Goal: Task Accomplishment & Management: Use online tool/utility

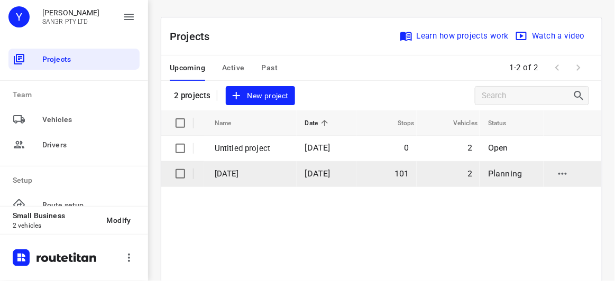
click at [351, 180] on td "[DATE]" at bounding box center [327, 173] width 60 height 25
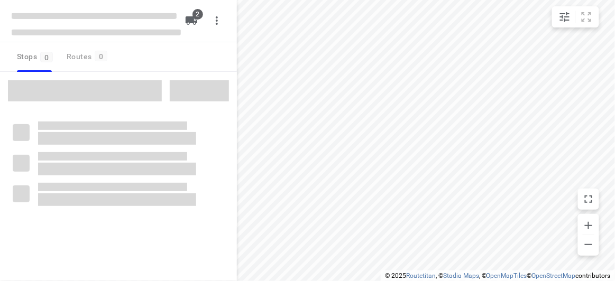
type input "distance"
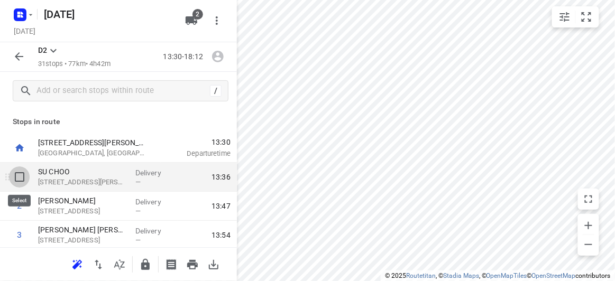
click at [16, 175] on input "checkbox" at bounding box center [19, 177] width 21 height 21
checkbox input "true"
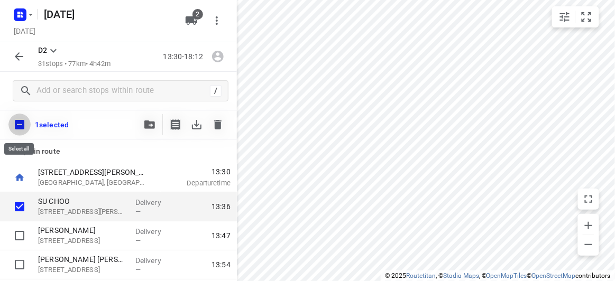
click at [20, 121] on input "checkbox" at bounding box center [19, 125] width 22 height 22
checkbox input "true"
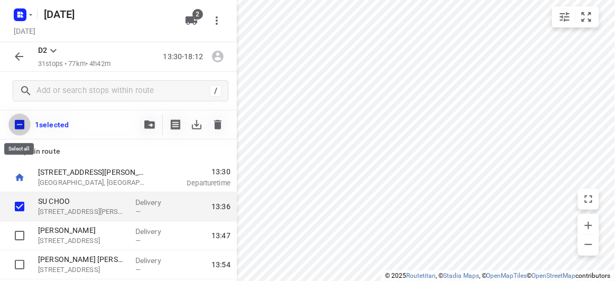
checkbox input "true"
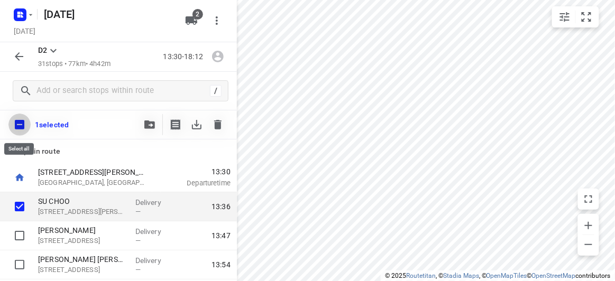
checkbox input "true"
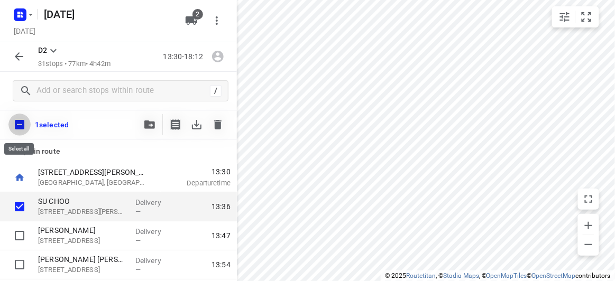
checkbox input "true"
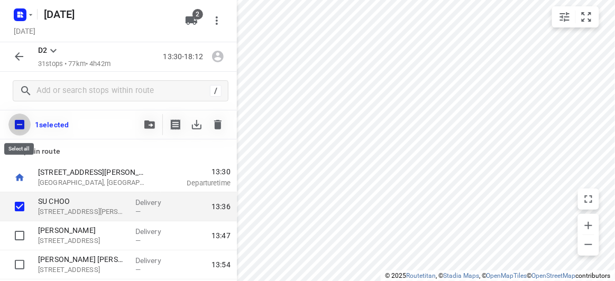
checkbox input "true"
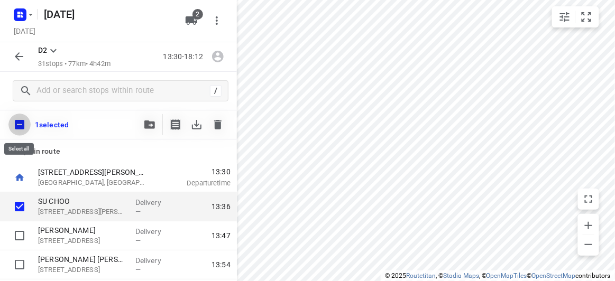
checkbox input "true"
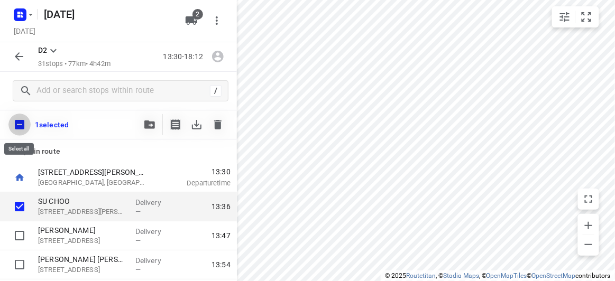
checkbox input "true"
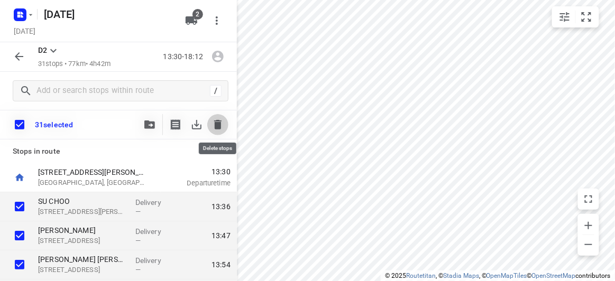
click at [220, 123] on icon "button" at bounding box center [217, 125] width 7 height 10
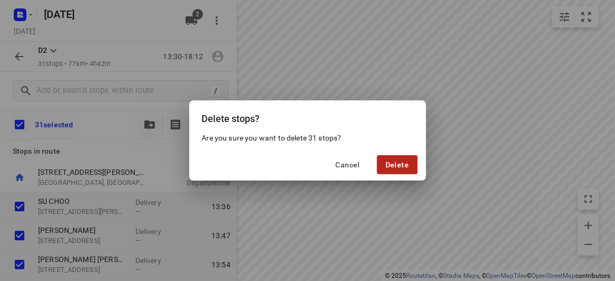
click at [408, 161] on span "Delete" at bounding box center [397, 165] width 23 height 8
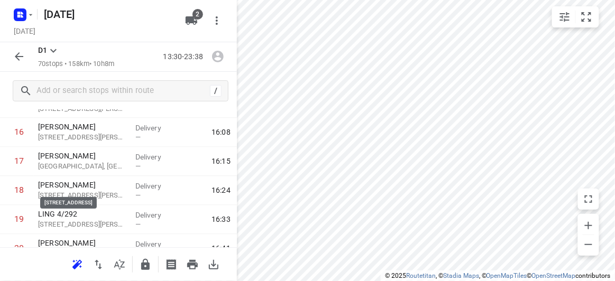
scroll to position [288, 0]
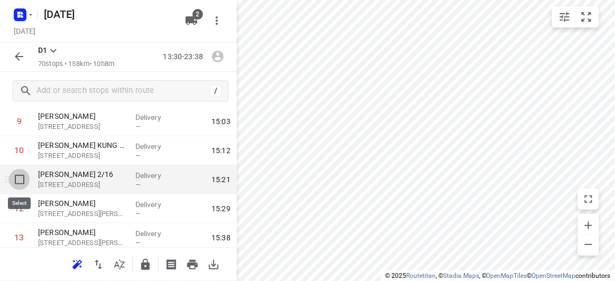
click at [20, 183] on input "checkbox" at bounding box center [19, 179] width 21 height 21
checkbox input "true"
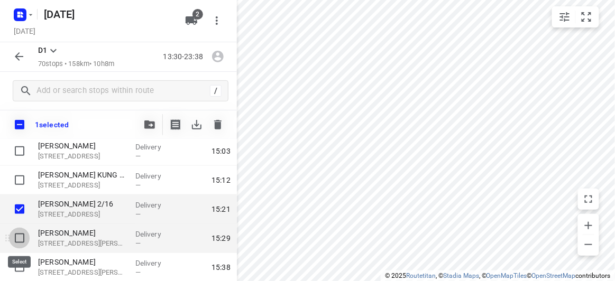
click at [26, 239] on input "checkbox" at bounding box center [19, 238] width 21 height 21
checkbox input "true"
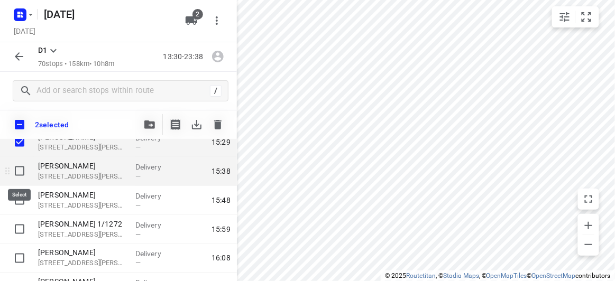
click at [19, 176] on input "checkbox" at bounding box center [19, 171] width 21 height 21
checkbox input "true"
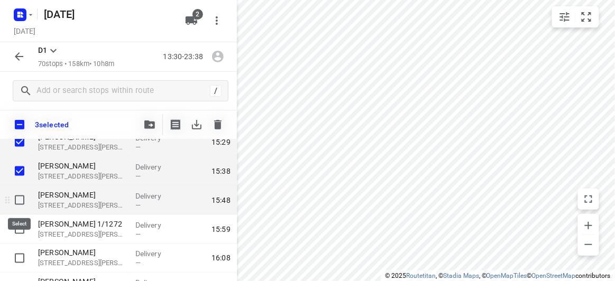
click at [23, 204] on input "checkbox" at bounding box center [19, 200] width 21 height 21
checkbox input "true"
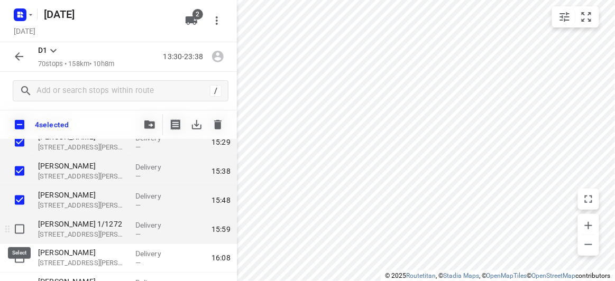
click at [20, 237] on input "checkbox" at bounding box center [19, 229] width 21 height 21
checkbox input "true"
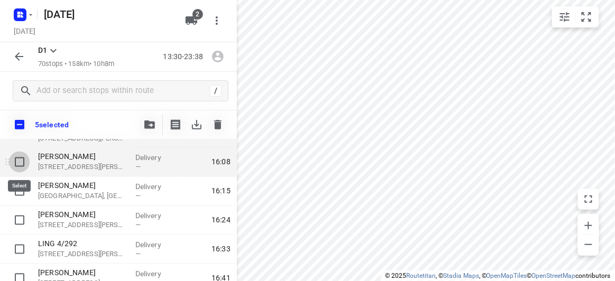
click at [19, 166] on input "checkbox" at bounding box center [19, 162] width 21 height 21
checkbox input "true"
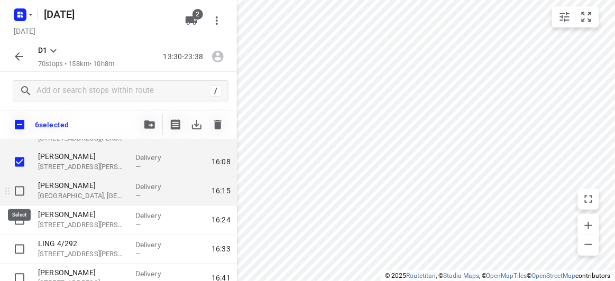
click at [21, 188] on input "checkbox" at bounding box center [19, 191] width 21 height 21
checkbox input "true"
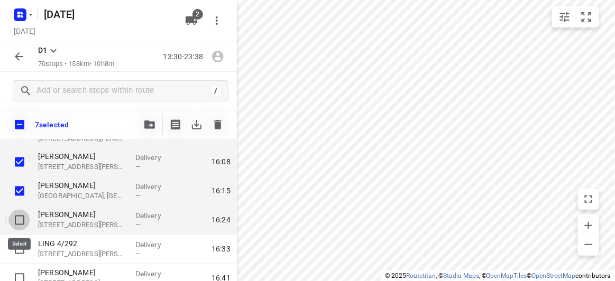
click at [22, 226] on input "checkbox" at bounding box center [19, 220] width 21 height 21
checkbox input "true"
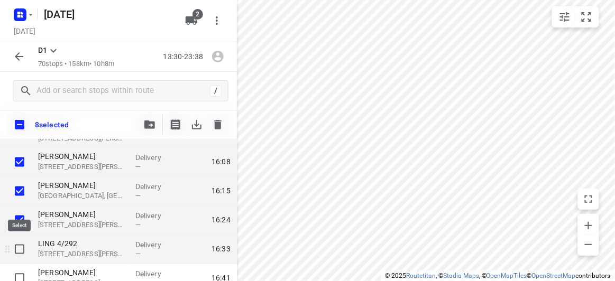
click at [20, 246] on input "checkbox" at bounding box center [19, 249] width 21 height 21
checkbox input "true"
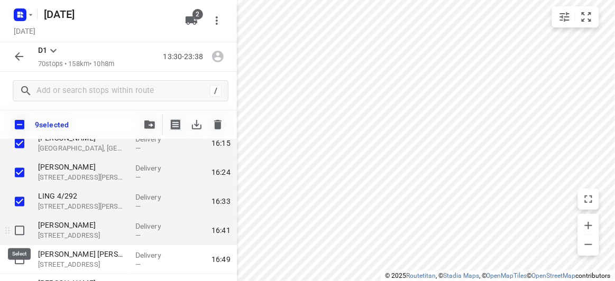
click at [22, 231] on input "checkbox" at bounding box center [19, 231] width 21 height 21
checkbox input "true"
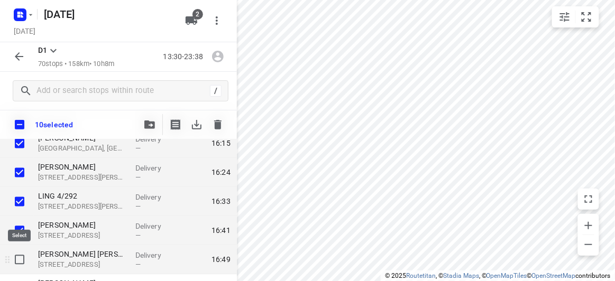
click at [20, 252] on input "checkbox" at bounding box center [19, 260] width 21 height 21
checkbox input "true"
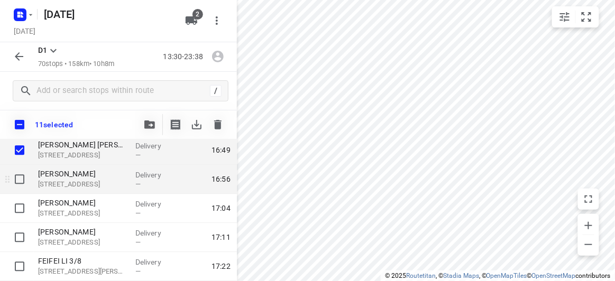
scroll to position [625, 0]
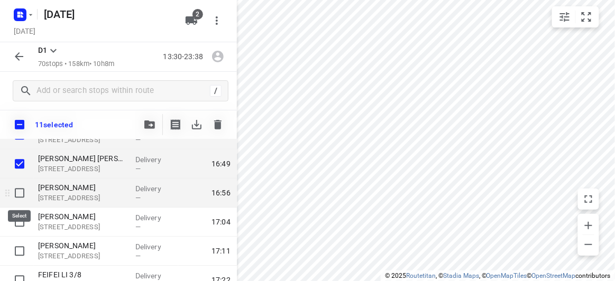
click at [21, 193] on input "checkbox" at bounding box center [19, 193] width 21 height 21
checkbox input "true"
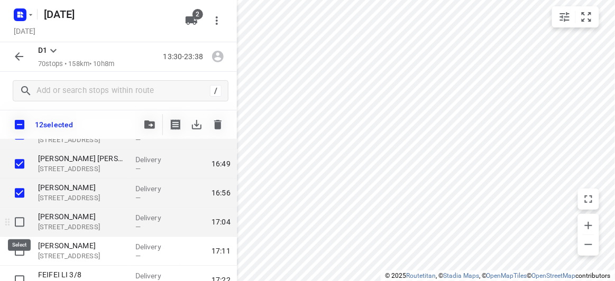
click at [22, 216] on input "checkbox" at bounding box center [19, 222] width 21 height 21
checkbox input "true"
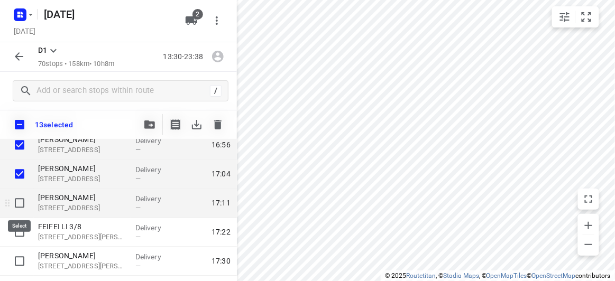
click at [23, 200] on input "checkbox" at bounding box center [19, 203] width 21 height 21
checkbox input "true"
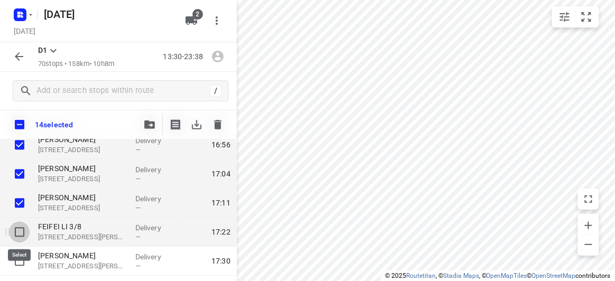
click at [19, 229] on input "checkbox" at bounding box center [19, 232] width 21 height 21
checkbox input "true"
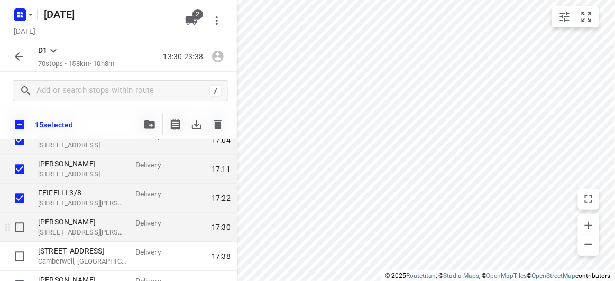
scroll to position [721, 0]
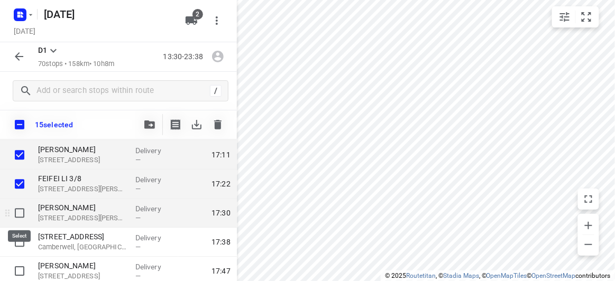
click at [17, 217] on input "checkbox" at bounding box center [19, 213] width 21 height 21
checkbox input "true"
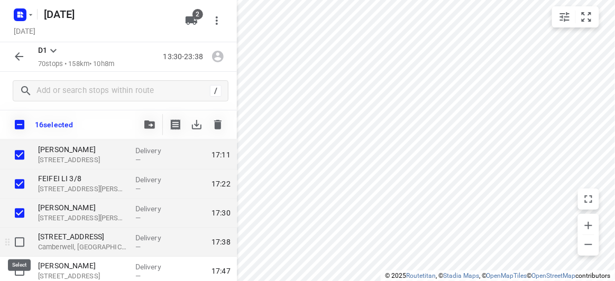
click at [19, 234] on input "checkbox" at bounding box center [19, 242] width 21 height 21
checkbox input "true"
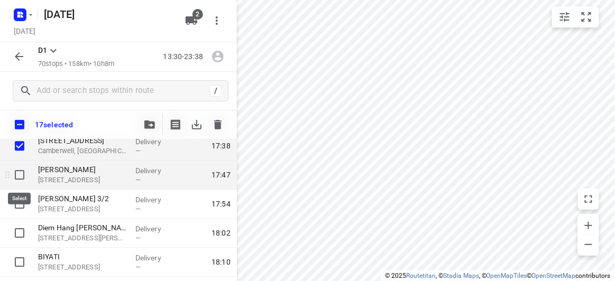
click at [19, 175] on input "checkbox" at bounding box center [19, 175] width 21 height 21
checkbox input "true"
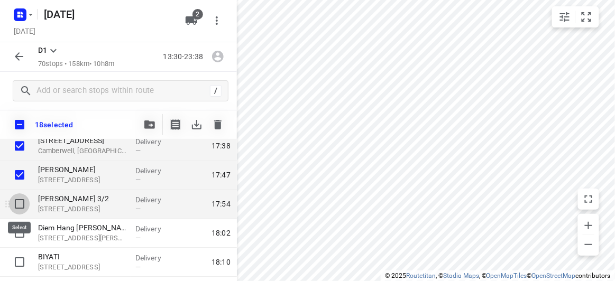
click at [22, 204] on input "checkbox" at bounding box center [19, 204] width 21 height 21
checkbox input "true"
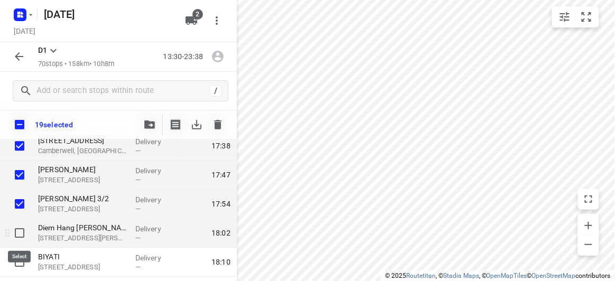
click at [20, 234] on input "checkbox" at bounding box center [19, 233] width 21 height 21
checkbox input "true"
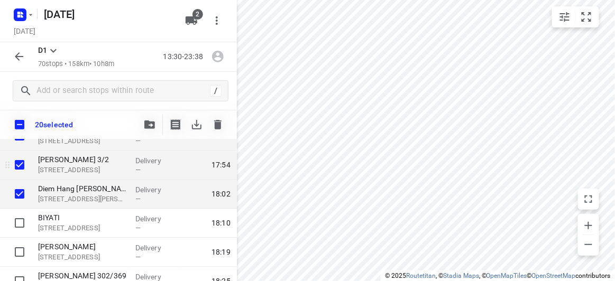
scroll to position [914, 0]
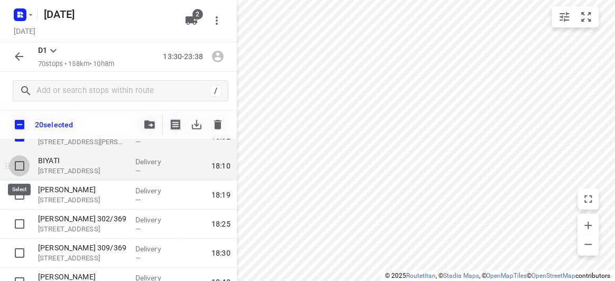
click at [26, 163] on input "checkbox" at bounding box center [19, 166] width 21 height 21
checkbox input "true"
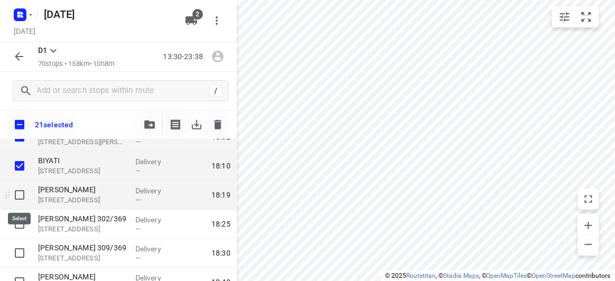
click at [24, 187] on input "checkbox" at bounding box center [19, 195] width 21 height 21
checkbox input "true"
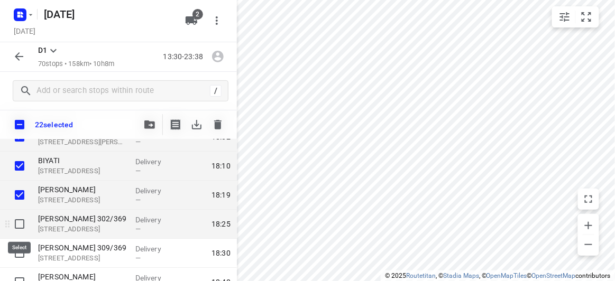
click at [16, 225] on input "checkbox" at bounding box center [19, 224] width 21 height 21
checkbox input "true"
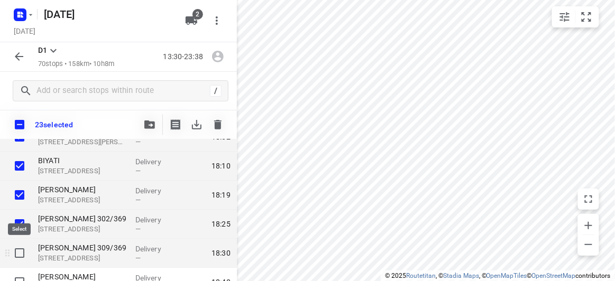
click at [19, 248] on input "checkbox" at bounding box center [19, 253] width 21 height 21
checkbox input "true"
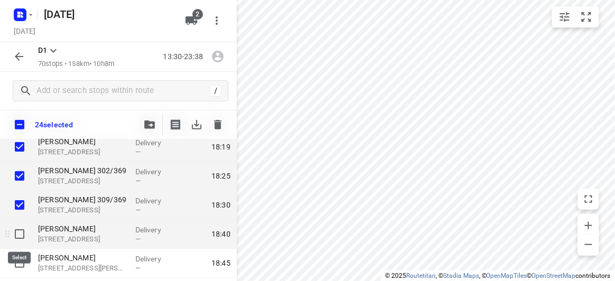
click at [17, 234] on input "checkbox" at bounding box center [19, 234] width 21 height 21
checkbox input "true"
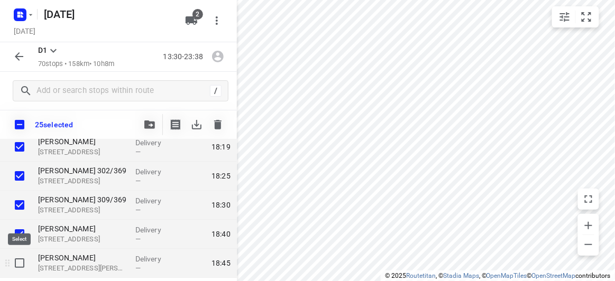
click at [20, 255] on input "checkbox" at bounding box center [19, 263] width 21 height 21
checkbox input "true"
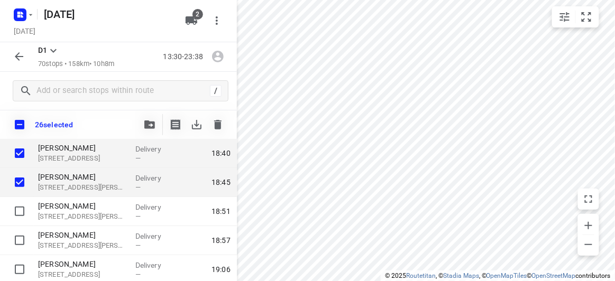
scroll to position [1106, 0]
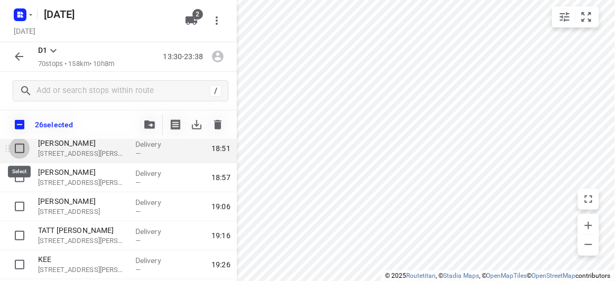
click at [19, 151] on input "checkbox" at bounding box center [19, 148] width 21 height 21
checkbox input "true"
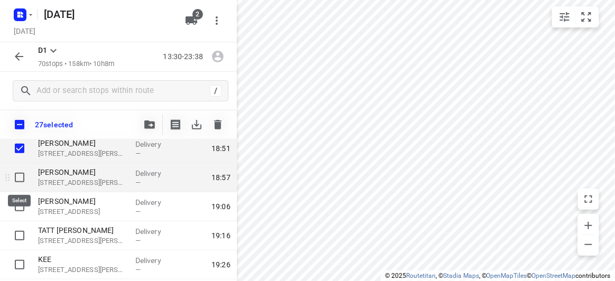
click at [23, 178] on input "checkbox" at bounding box center [19, 177] width 21 height 21
checkbox input "true"
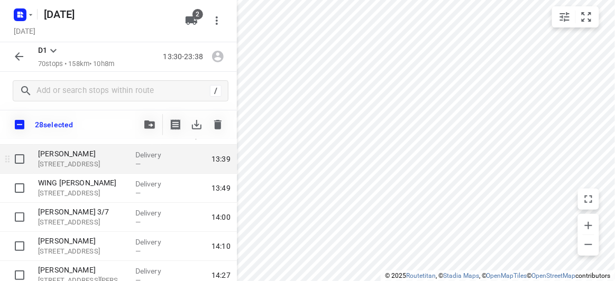
scroll to position [96, 0]
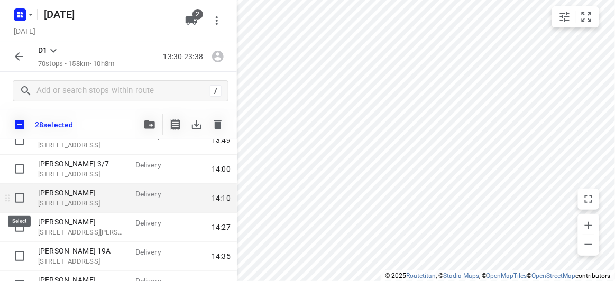
click at [20, 201] on input "checkbox" at bounding box center [19, 198] width 21 height 21
checkbox input "true"
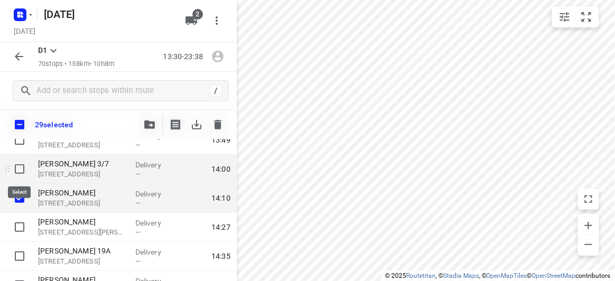
click at [12, 168] on input "checkbox" at bounding box center [19, 169] width 21 height 21
checkbox input "true"
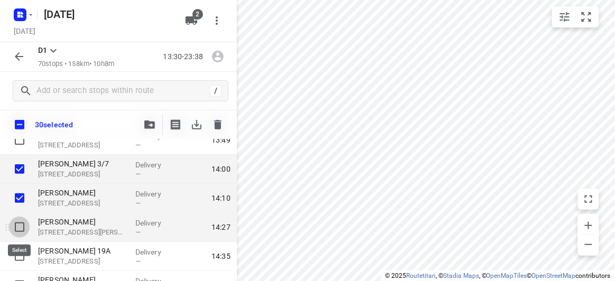
click at [21, 225] on input "checkbox" at bounding box center [19, 227] width 21 height 21
checkbox input "true"
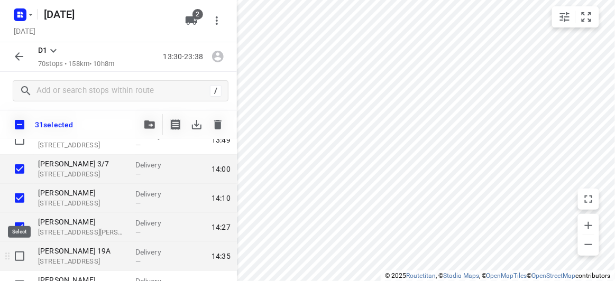
click at [17, 252] on input "checkbox" at bounding box center [19, 256] width 21 height 21
checkbox input "true"
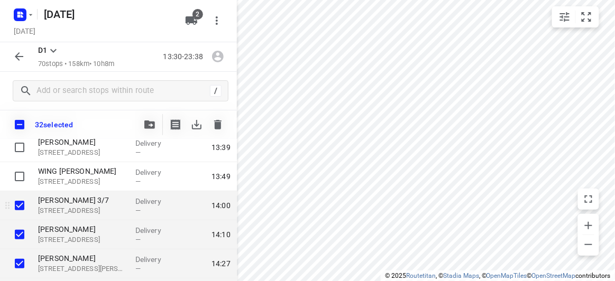
scroll to position [48, 0]
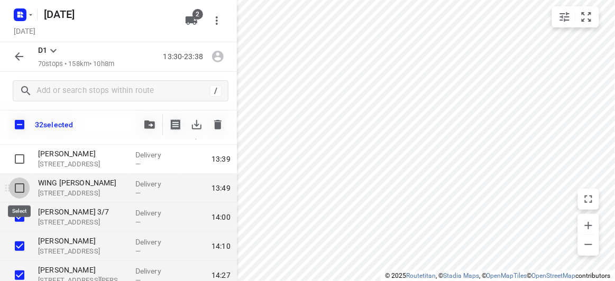
click at [15, 187] on input "checkbox" at bounding box center [19, 188] width 21 height 21
checkbox input "true"
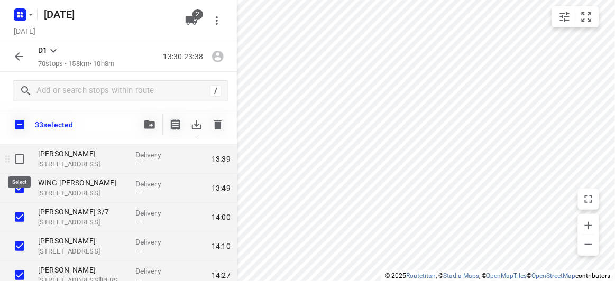
click at [22, 159] on input "checkbox" at bounding box center [19, 159] width 21 height 21
checkbox input "true"
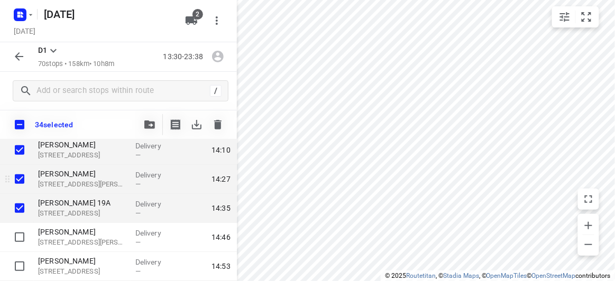
scroll to position [192, 0]
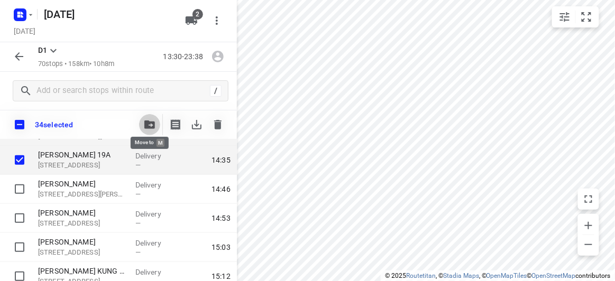
click at [152, 128] on icon "button" at bounding box center [149, 125] width 11 height 8
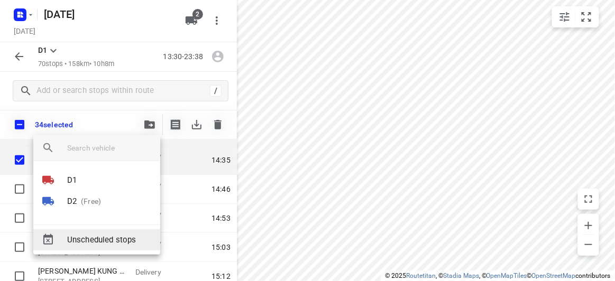
click at [92, 208] on li "D2 (Free)" at bounding box center [96, 201] width 127 height 21
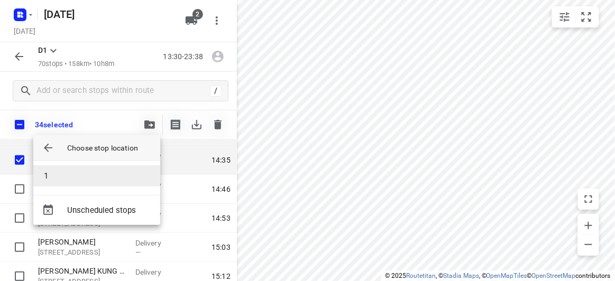
click at [52, 175] on li "1" at bounding box center [96, 176] width 127 height 21
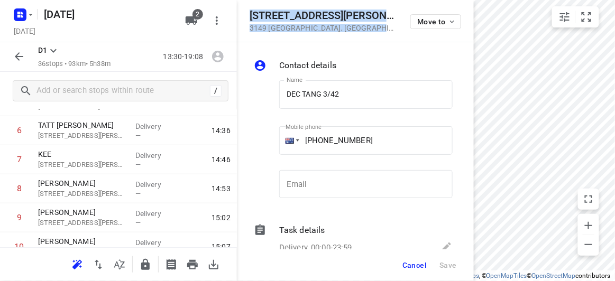
drag, startPoint x: 376, startPoint y: 22, endPoint x: 245, endPoint y: 16, distance: 130.8
click at [245, 16] on div "[STREET_ADDRESS][PERSON_NAME] Move to" at bounding box center [355, 21] width 237 height 42
copy div "[STREET_ADDRESS][PERSON_NAME]"
click at [194, 20] on icon "button" at bounding box center [191, 20] width 13 height 13
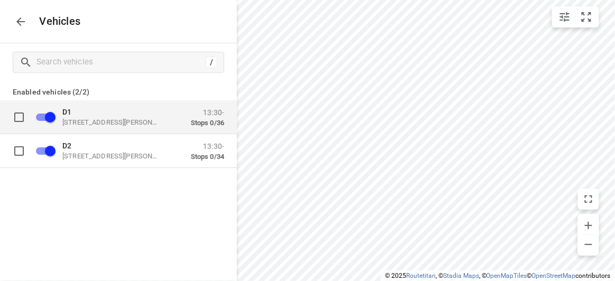
click at [85, 118] on p "[STREET_ADDRESS][PERSON_NAME]" at bounding box center [115, 122] width 106 height 8
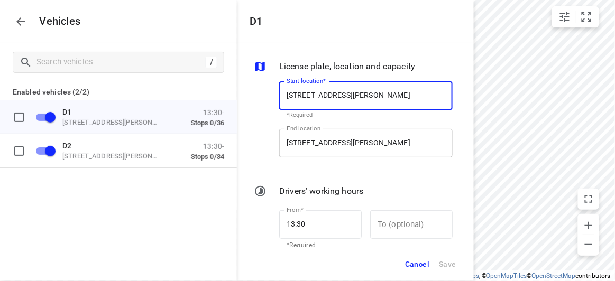
click at [327, 151] on input "[STREET_ADDRESS][PERSON_NAME]" at bounding box center [366, 143] width 174 height 29
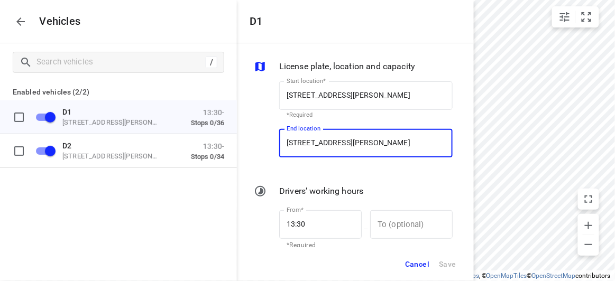
paste input "[STREET_ADDRESS][PERSON_NAME]"
type input "[STREET_ADDRESS][PERSON_NAME]"
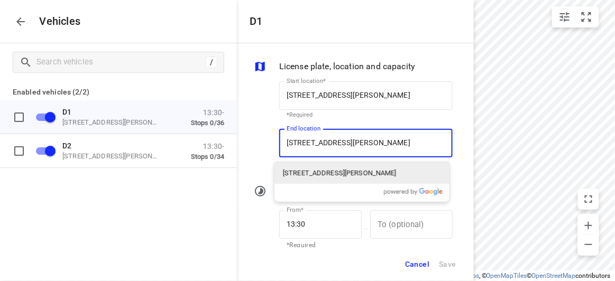
click at [293, 176] on p "[STREET_ADDRESS][PERSON_NAME]" at bounding box center [340, 173] width 114 height 11
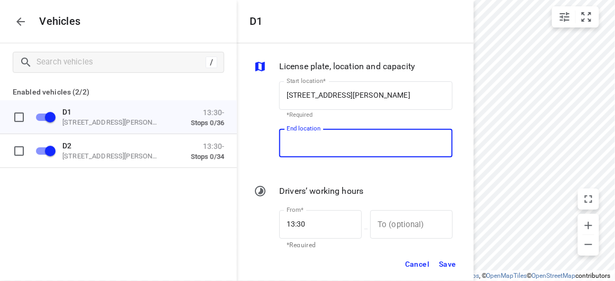
scroll to position [0, 0]
type input "[STREET_ADDRESS][PERSON_NAME]"
click at [448, 263] on span "Save" at bounding box center [447, 264] width 17 height 13
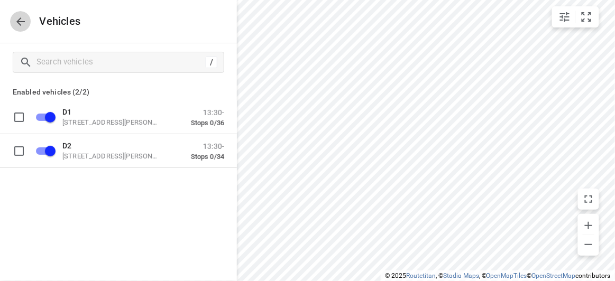
click at [23, 21] on icon "button" at bounding box center [20, 21] width 8 height 8
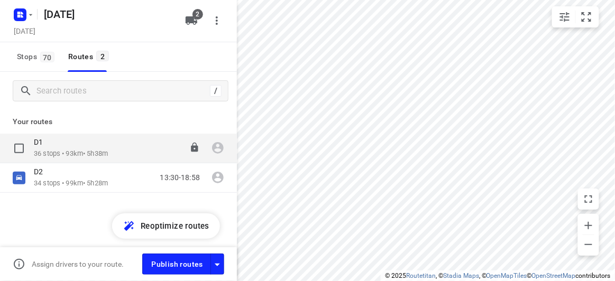
click at [47, 143] on p "D1" at bounding box center [41, 143] width 15 height 10
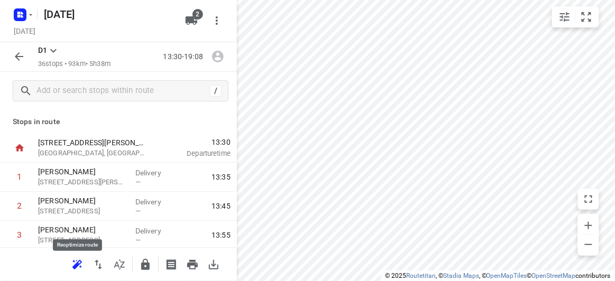
click at [80, 263] on icon "button" at bounding box center [77, 264] width 10 height 8
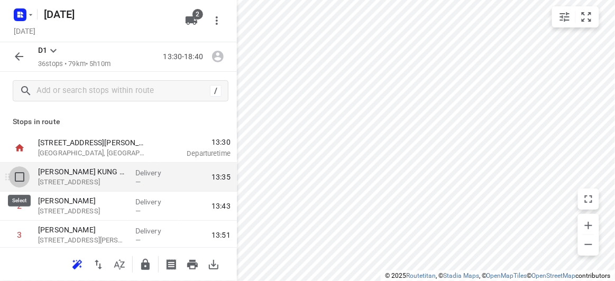
click at [17, 178] on input "checkbox" at bounding box center [19, 177] width 21 height 21
checkbox input "true"
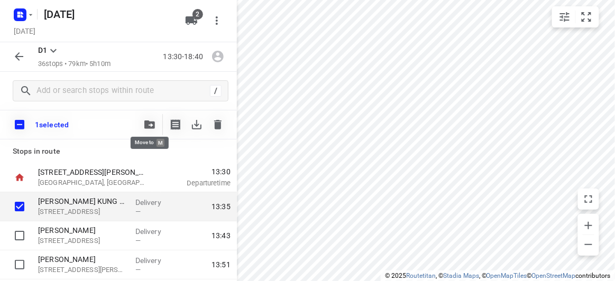
click at [150, 124] on icon "button" at bounding box center [149, 125] width 11 height 8
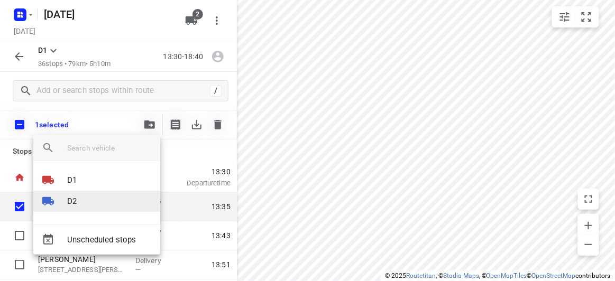
click at [72, 198] on p "D2" at bounding box center [72, 202] width 10 height 12
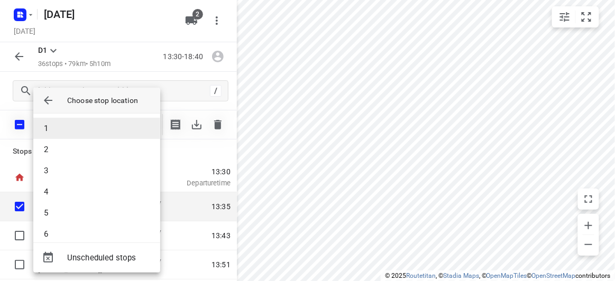
click at [57, 123] on li "1" at bounding box center [96, 128] width 127 height 21
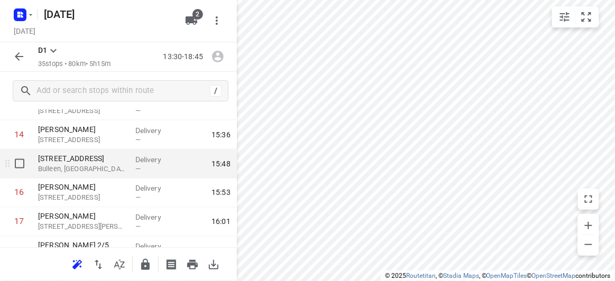
scroll to position [433, 0]
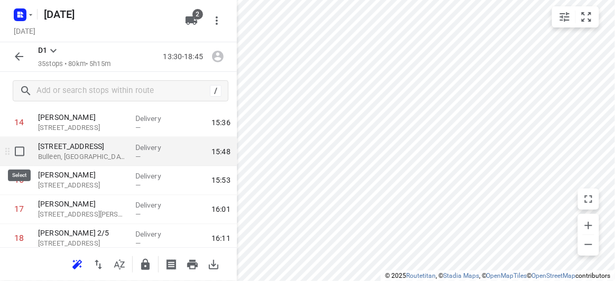
click at [24, 154] on input "checkbox" at bounding box center [19, 151] width 21 height 21
checkbox input "true"
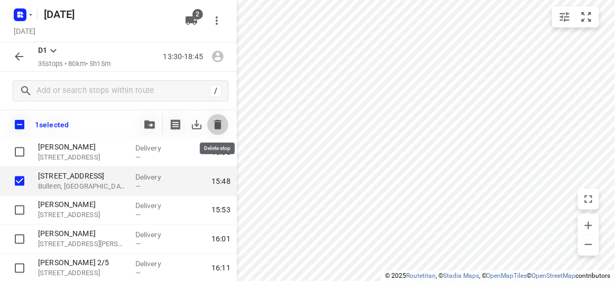
click at [216, 125] on icon "button" at bounding box center [217, 125] width 7 height 10
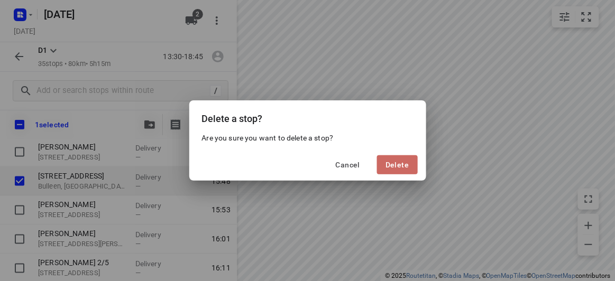
click at [389, 161] on span "Delete" at bounding box center [397, 165] width 23 height 8
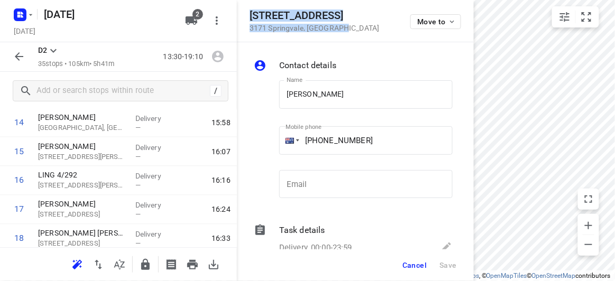
drag, startPoint x: 342, startPoint y: 31, endPoint x: 243, endPoint y: 15, distance: 99.7
click at [243, 15] on div "[STREET_ADDRESS] Move to" at bounding box center [355, 21] width 237 height 42
copy div "[STREET_ADDRESS]"
click at [197, 19] on span "2" at bounding box center [198, 14] width 11 height 11
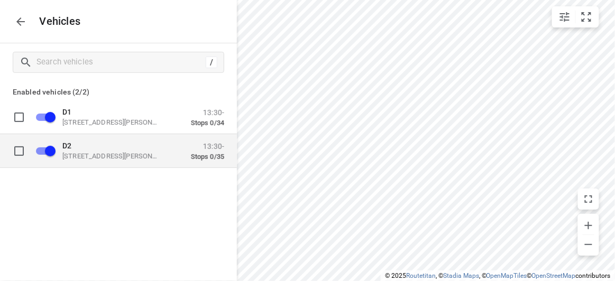
click at [127, 148] on p "D2" at bounding box center [115, 145] width 106 height 8
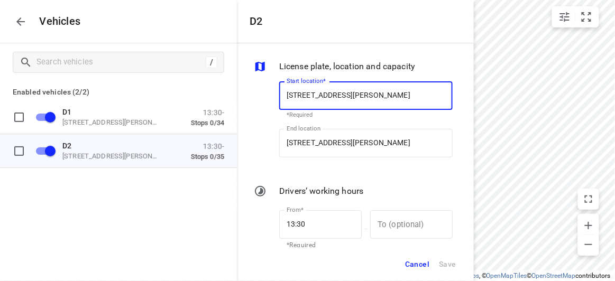
click at [413, 263] on span "Cancel" at bounding box center [417, 264] width 24 height 13
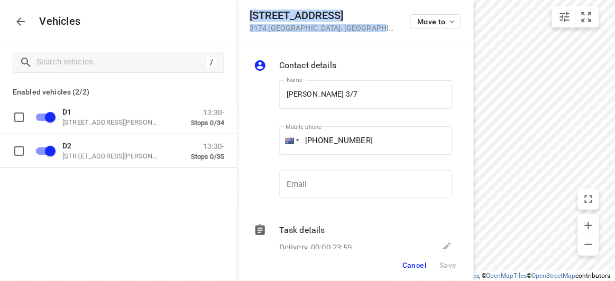
drag, startPoint x: 280, startPoint y: 23, endPoint x: 246, endPoint y: 10, distance: 36.7
click at [246, 10] on div "[STREET_ADDRESS] Move to" at bounding box center [355, 21] width 237 height 42
copy div "[STREET_ADDRESS]"
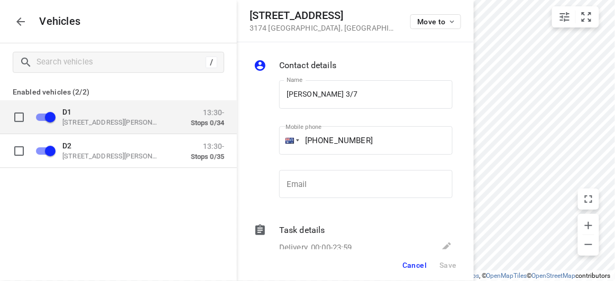
click at [80, 114] on p "D1" at bounding box center [115, 111] width 106 height 8
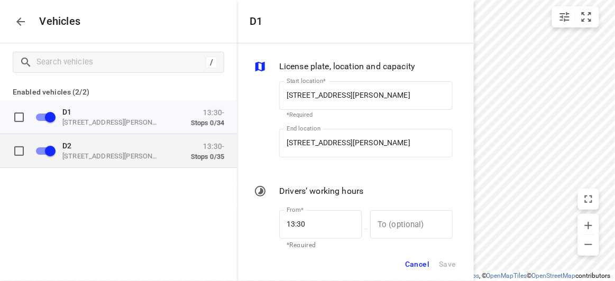
click at [86, 154] on p "[STREET_ADDRESS][PERSON_NAME]" at bounding box center [115, 156] width 106 height 8
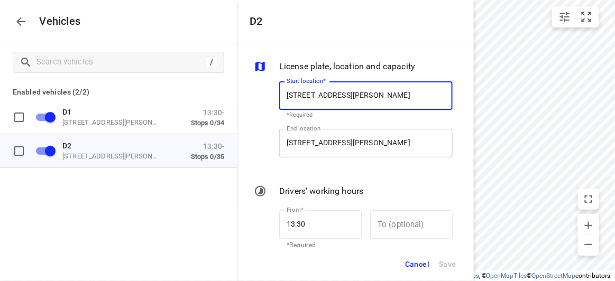
click at [303, 142] on input "[STREET_ADDRESS][PERSON_NAME]" at bounding box center [366, 143] width 174 height 29
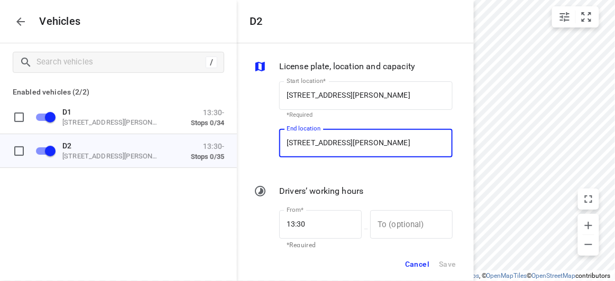
paste input "[GEOGRAPHIC_DATA] [STREET_ADDRESS]"
type input "[STREET_ADDRESS]"
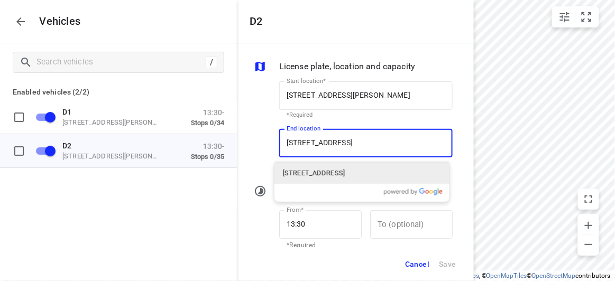
click at [290, 178] on p "[STREET_ADDRESS]" at bounding box center [314, 173] width 62 height 11
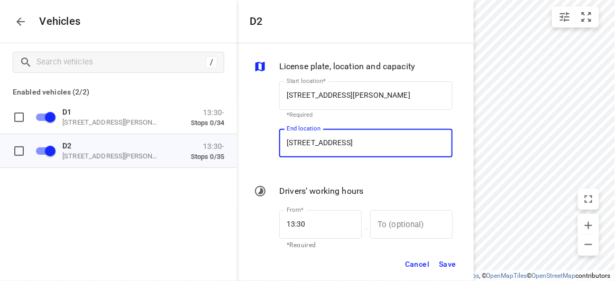
type input "[STREET_ADDRESS]"
click at [451, 267] on span "Save" at bounding box center [447, 264] width 17 height 13
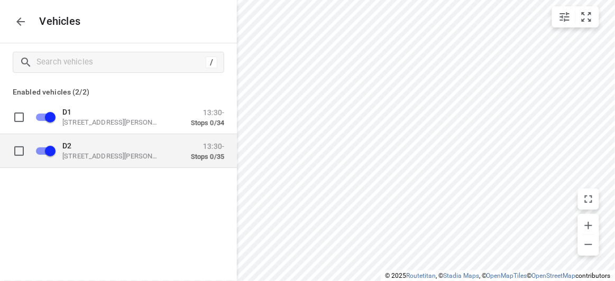
click at [79, 146] on p "D2" at bounding box center [115, 145] width 106 height 8
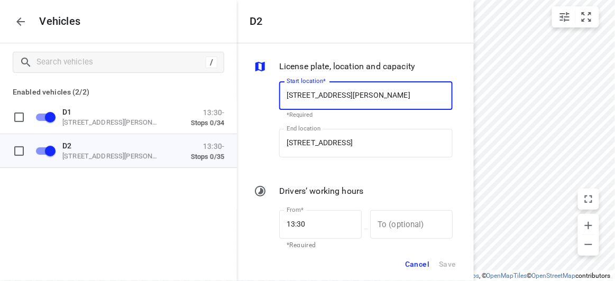
click at [17, 24] on icon "button" at bounding box center [20, 21] width 13 height 13
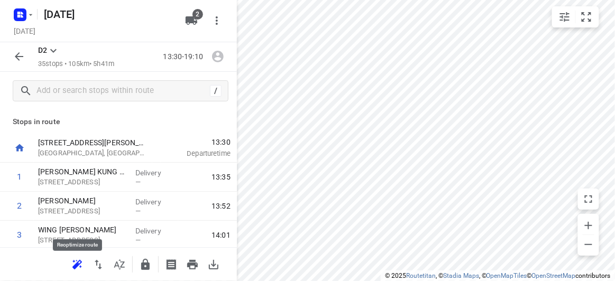
click at [83, 270] on icon "button" at bounding box center [77, 265] width 13 height 13
click at [17, 60] on icon "button" at bounding box center [19, 56] width 13 height 13
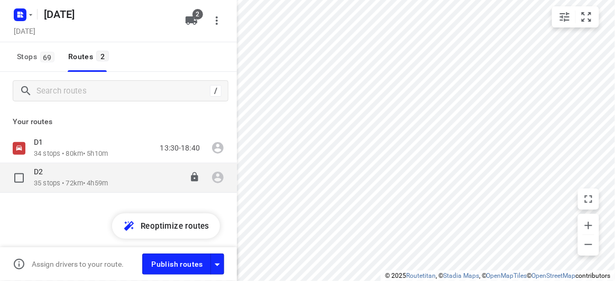
click at [23, 180] on input "checkbox" at bounding box center [18, 178] width 21 height 21
checkbox input "true"
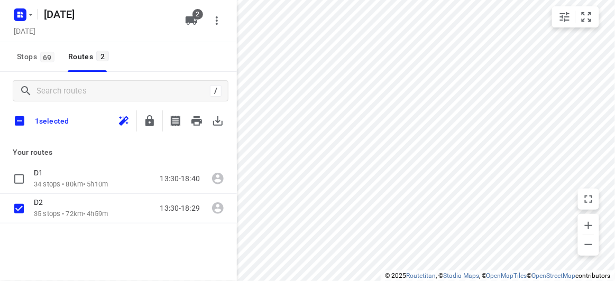
click at [215, 117] on icon "button" at bounding box center [218, 121] width 13 height 13
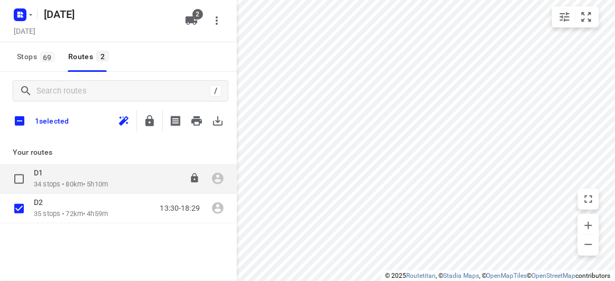
click at [142, 177] on div "D1 34 stops • 80km • 5h10m 13:30-18:40" at bounding box center [135, 179] width 203 height 22
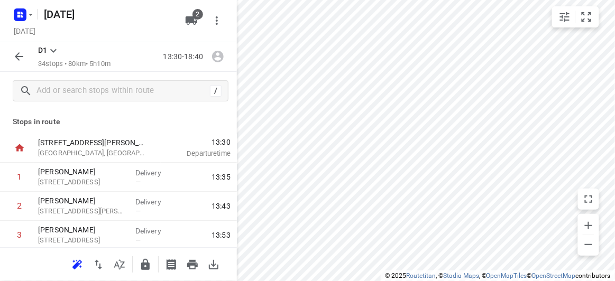
click at [23, 59] on icon "button" at bounding box center [19, 56] width 13 height 13
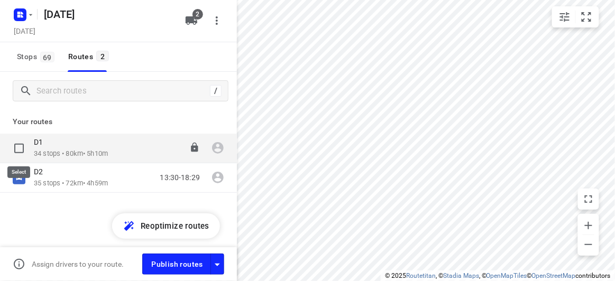
drag, startPoint x: 24, startPoint y: 150, endPoint x: 33, endPoint y: 143, distance: 11.0
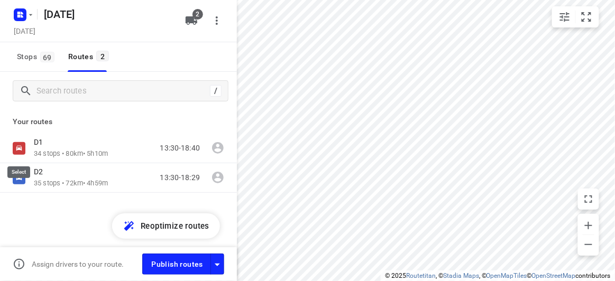
click at [0, 0] on input "checkbox" at bounding box center [0, 0] width 0 height 0
checkbox input "true"
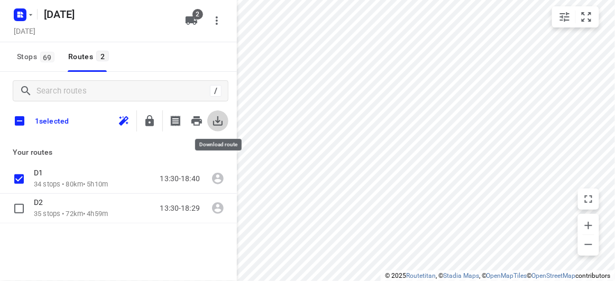
click at [223, 122] on icon "button" at bounding box center [218, 121] width 13 height 13
click at [84, 231] on div "/ 1 selected Your routes D1 34 stops • 80km • 5h10m 13:30-18:40 D2 35 stops • 7…" at bounding box center [118, 191] width 237 height 239
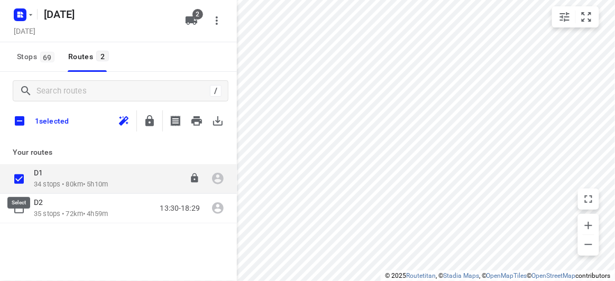
click at [19, 181] on input "checkbox" at bounding box center [18, 179] width 21 height 21
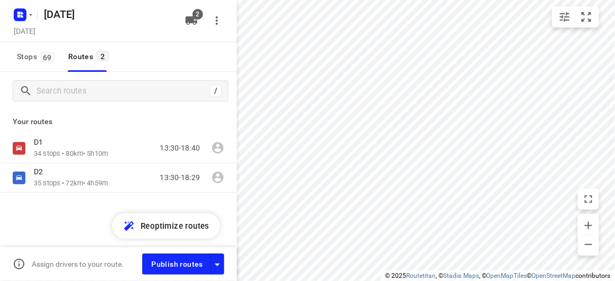
click at [84, 225] on div "D1 34 stops • 80km • 5h10m 13:30-18:40 D2 35 stops • 72km • 4h59m 13:30-18:29" at bounding box center [118, 200] width 237 height 133
